Goal: Information Seeking & Learning: Learn about a topic

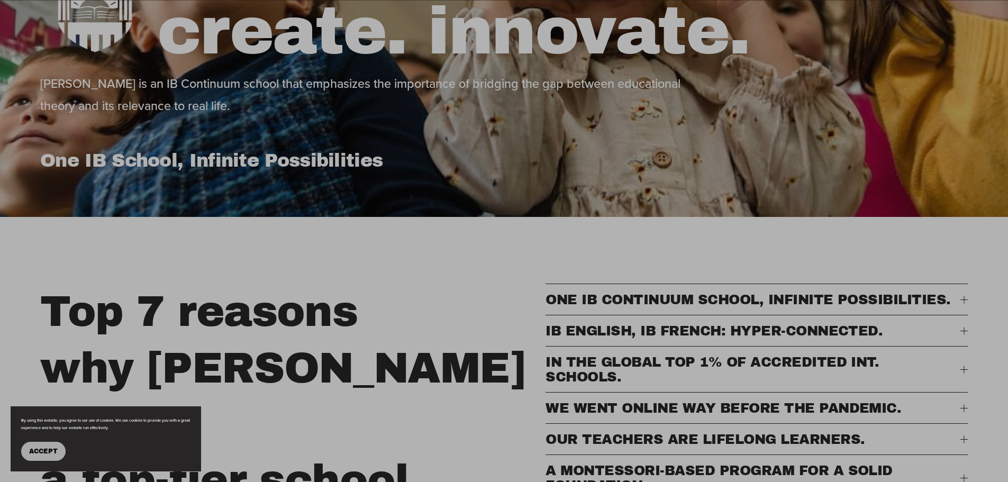
scroll to position [88, 0]
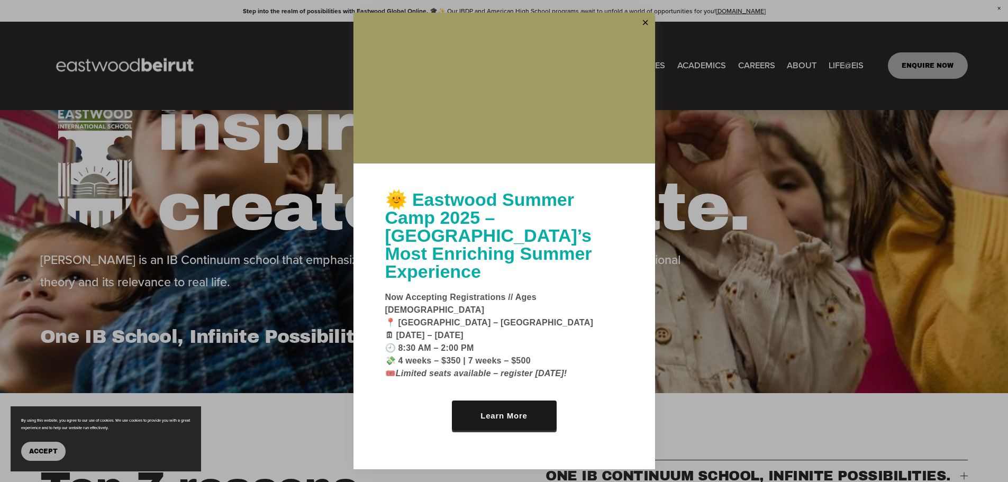
click at [647, 31] on link "Close" at bounding box center [645, 22] width 16 height 17
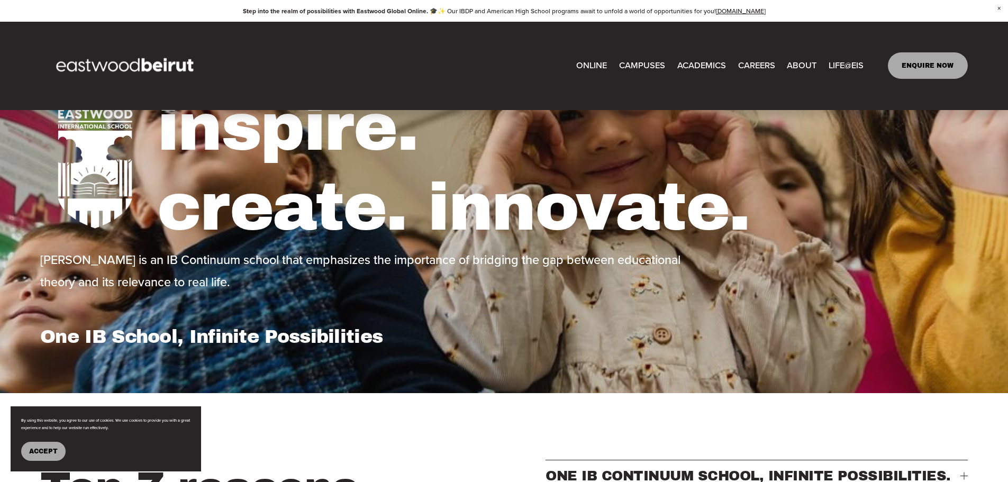
click at [638, 63] on span "CAMPUSES" at bounding box center [642, 66] width 46 height 16
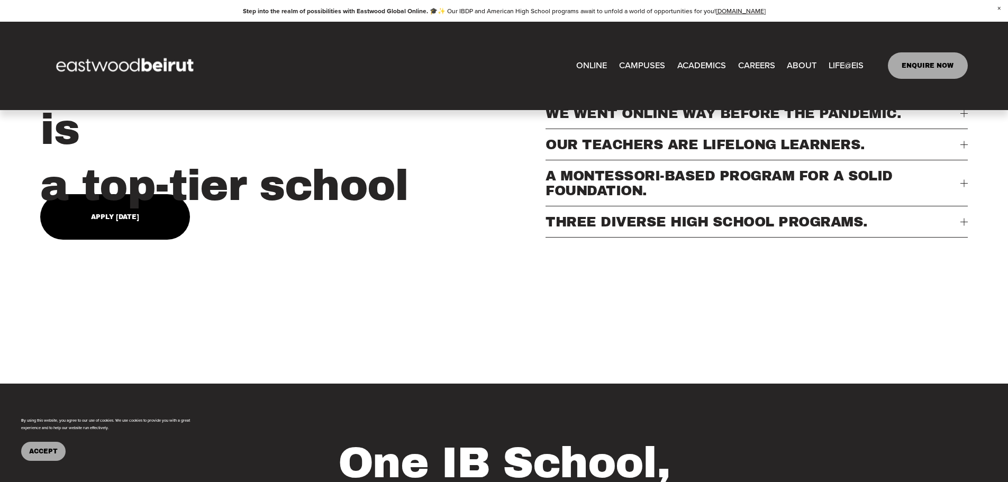
scroll to position [793, 0]
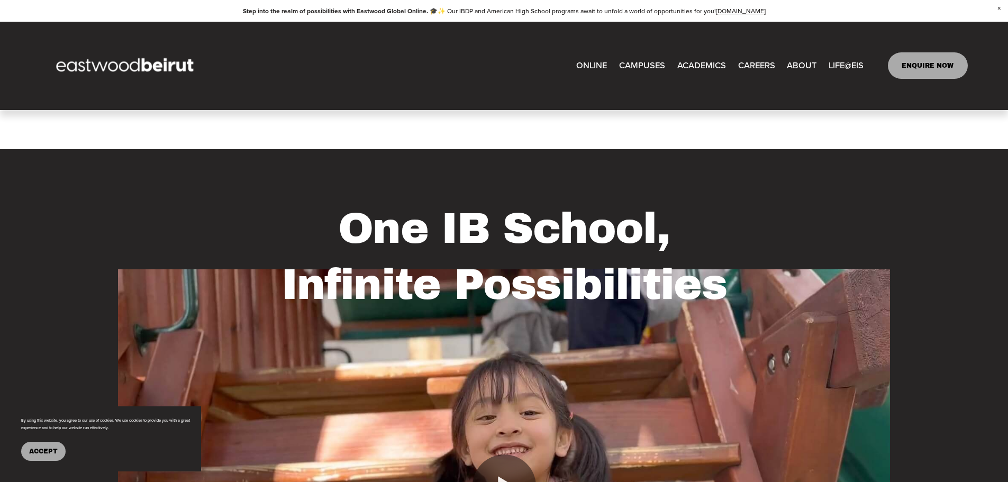
click at [0, 0] on span "About" at bounding box center [0, 0] width 0 height 0
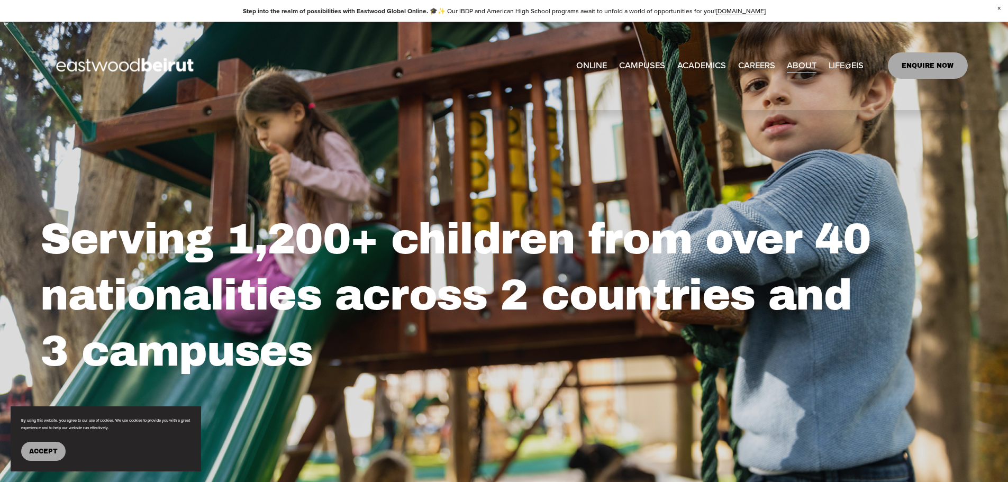
click at [0, 0] on span "Leadership" at bounding box center [0, 0] width 0 height 0
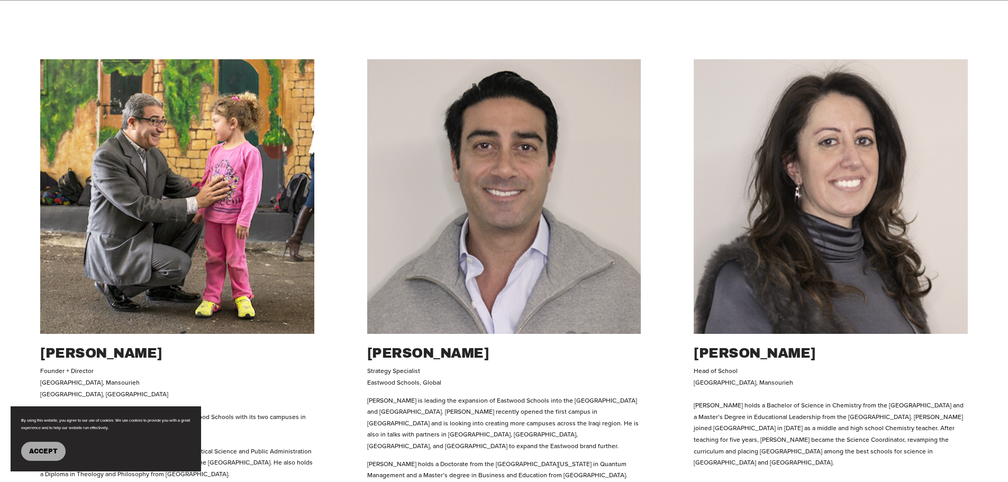
scroll to position [529, 0]
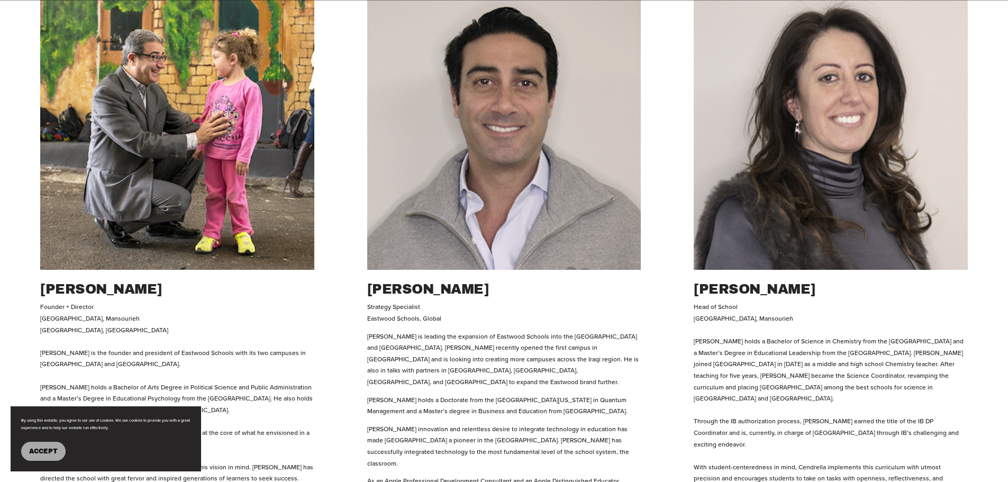
click at [40, 442] on button "Accept" at bounding box center [43, 451] width 44 height 19
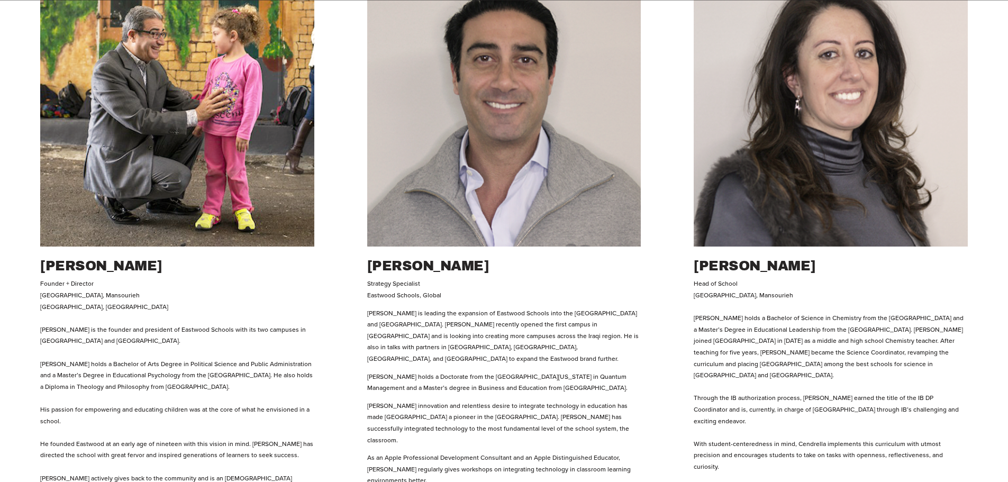
scroll to position [441, 0]
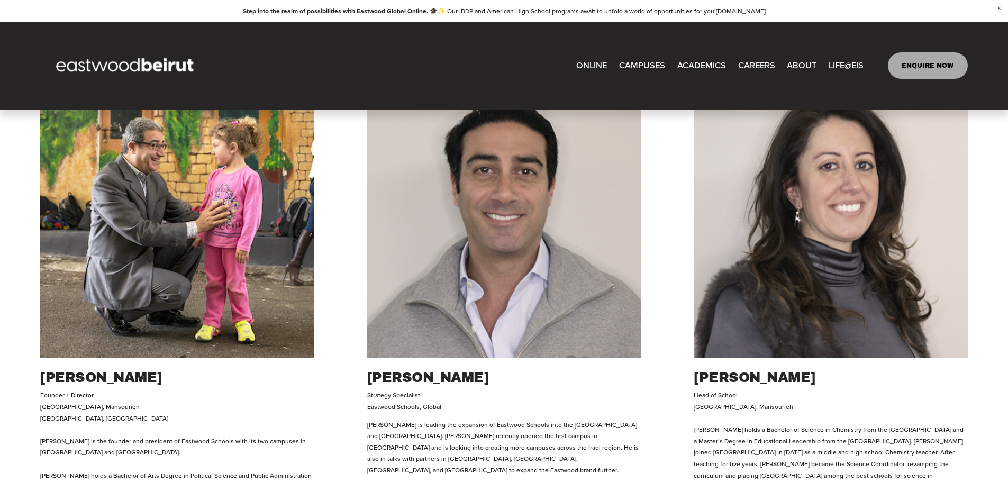
drag, startPoint x: 170, startPoint y: 386, endPoint x: 43, endPoint y: 378, distance: 127.7
click at [43, 378] on h2 "Amine M. Khoury" at bounding box center [177, 378] width 274 height 18
copy h2 "Amine M. Khoury"
click at [0, 0] on span "About" at bounding box center [0, 0] width 0 height 0
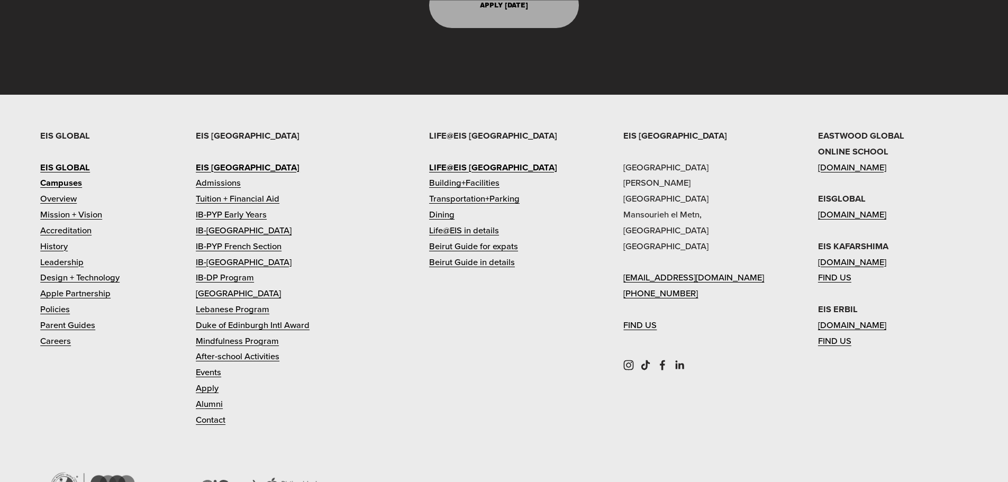
scroll to position [3526, 0]
